Goal: Find specific page/section: Find specific page/section

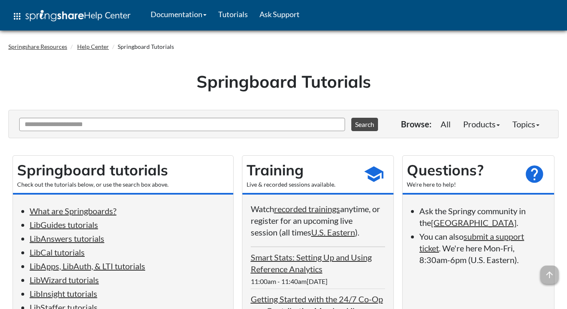
click at [484, 125] on link "Products" at bounding box center [481, 124] width 49 height 17
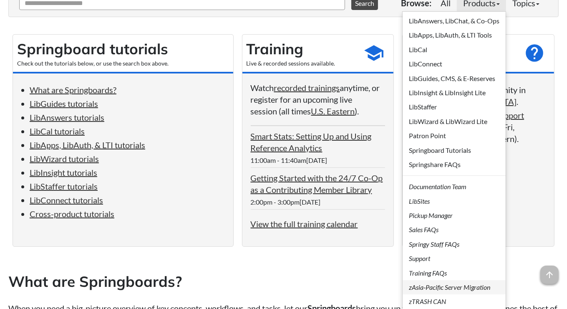
scroll to position [125, 0]
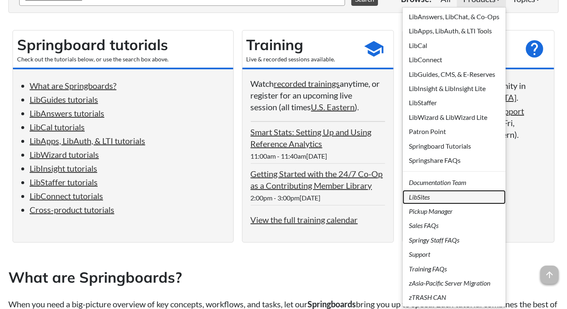
click at [478, 199] on link "LibSites" at bounding box center [454, 197] width 103 height 14
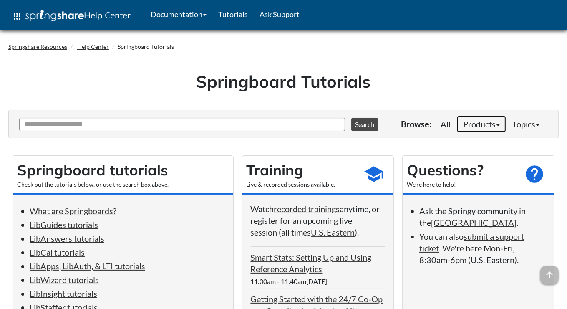
click at [466, 123] on link "Products" at bounding box center [481, 124] width 49 height 17
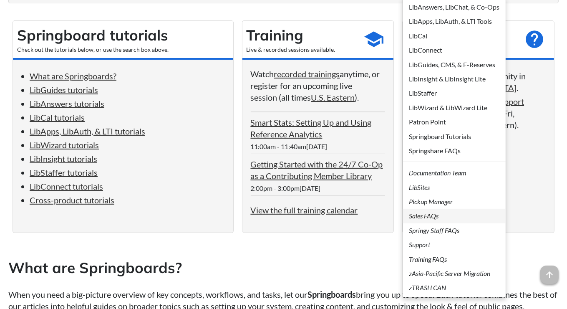
scroll to position [139, 0]
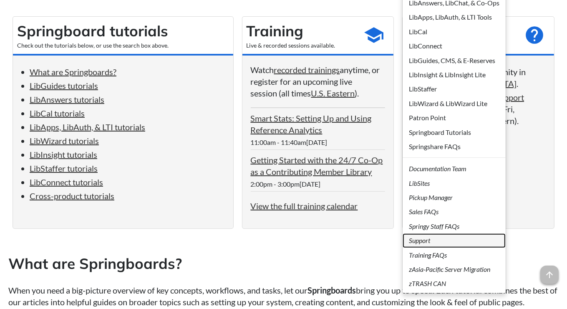
click at [455, 241] on link "Support" at bounding box center [454, 240] width 103 height 14
